Goal: Task Accomplishment & Management: Use online tool/utility

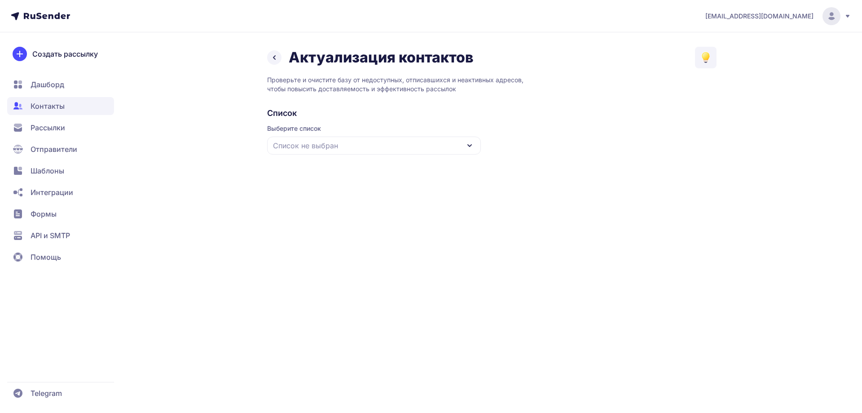
click at [344, 142] on div "Список не выбран" at bounding box center [374, 146] width 214 height 18
click at [324, 174] on div "Все контакты" at bounding box center [374, 173] width 203 height 22
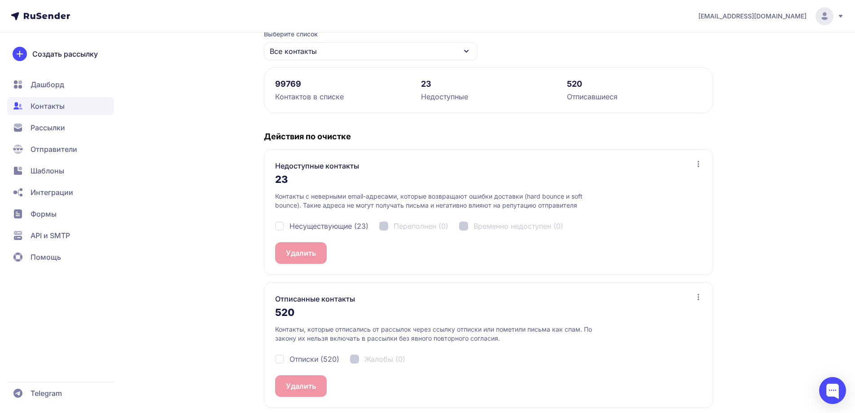
scroll to position [100, 0]
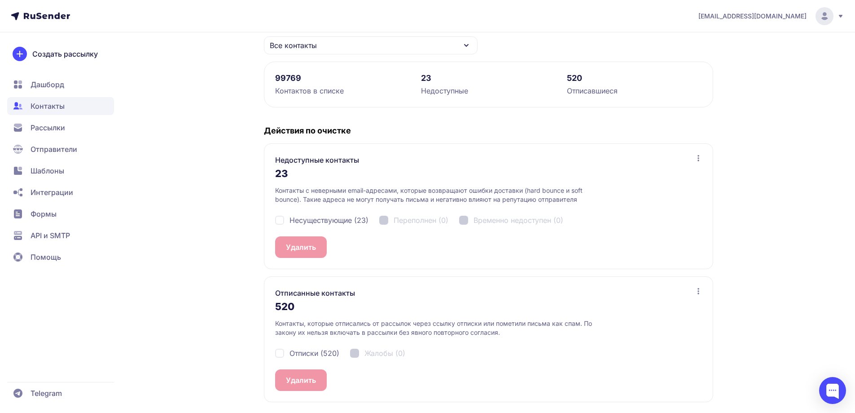
click at [700, 156] on icon at bounding box center [698, 157] width 7 height 7
click at [657, 179] on span "Посмотреть список" at bounding box center [654, 179] width 71 height 11
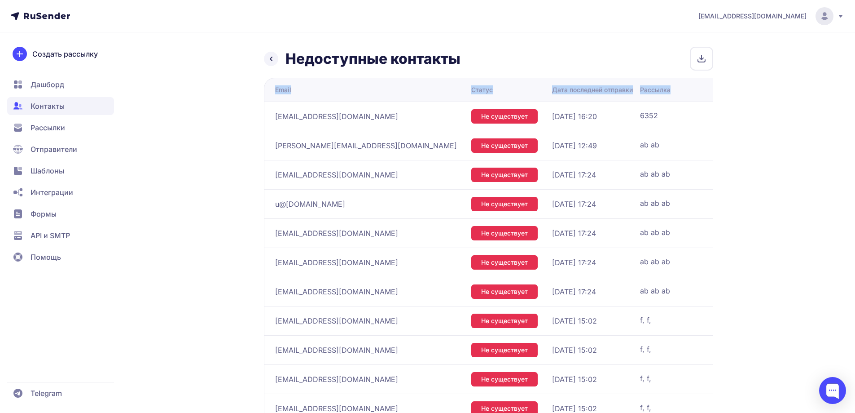
scroll to position [0, 76]
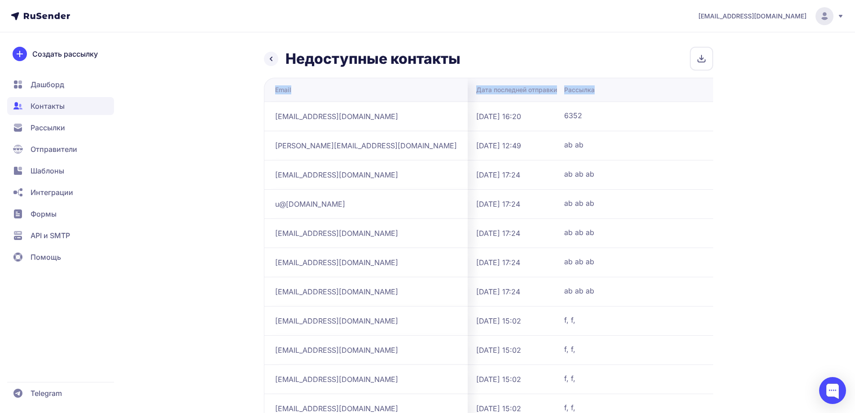
drag, startPoint x: 274, startPoint y: 88, endPoint x: 595, endPoint y: 86, distance: 321.1
click at [595, 86] on tr "Email Статус Дата последней отправки Рассылка" at bounding box center [457, 90] width 538 height 24
copy tr "Email Статус Дата последней отправки Рассылка"
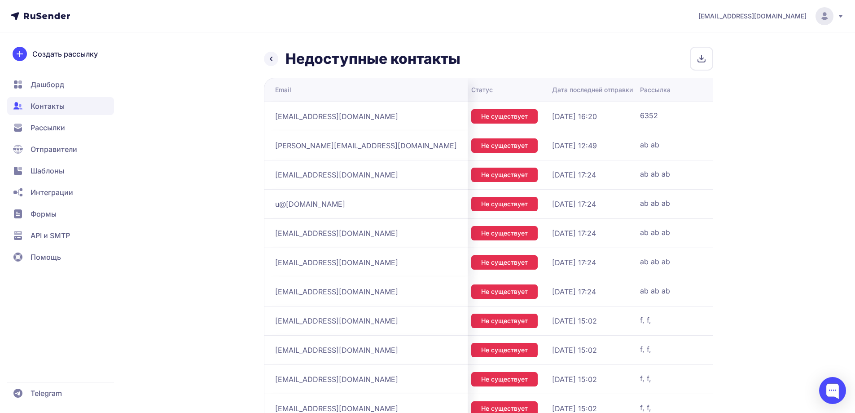
drag, startPoint x: 476, startPoint y: 265, endPoint x: 203, endPoint y: 299, distance: 274.6
click at [72, 107] on span "Контакты" at bounding box center [60, 106] width 107 height 18
